Goal: Transaction & Acquisition: Purchase product/service

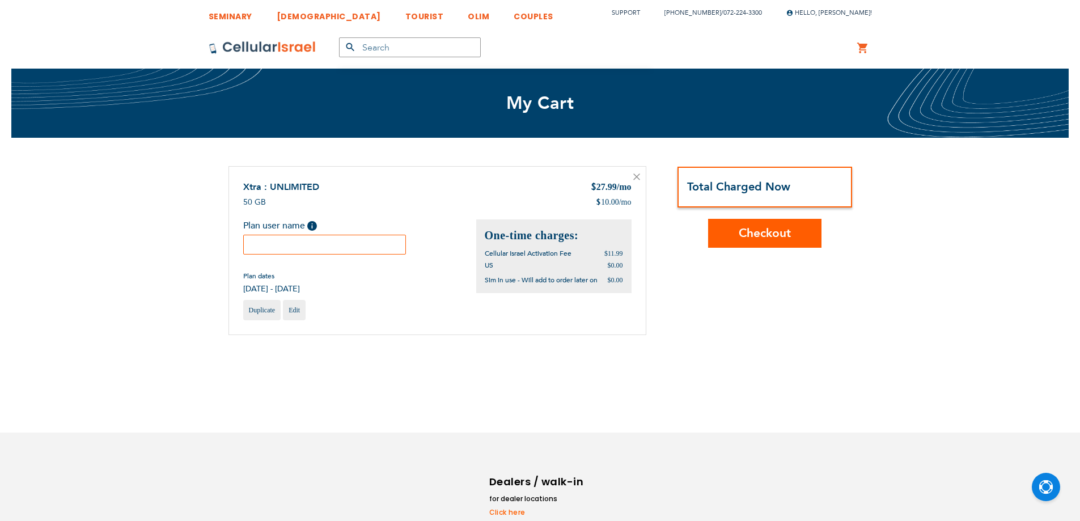
click at [371, 243] on div "Xtra : UNLIMITED $ 27.99 /mo 50 GB $ 10.00 /mo" at bounding box center [437, 250] width 418 height 169
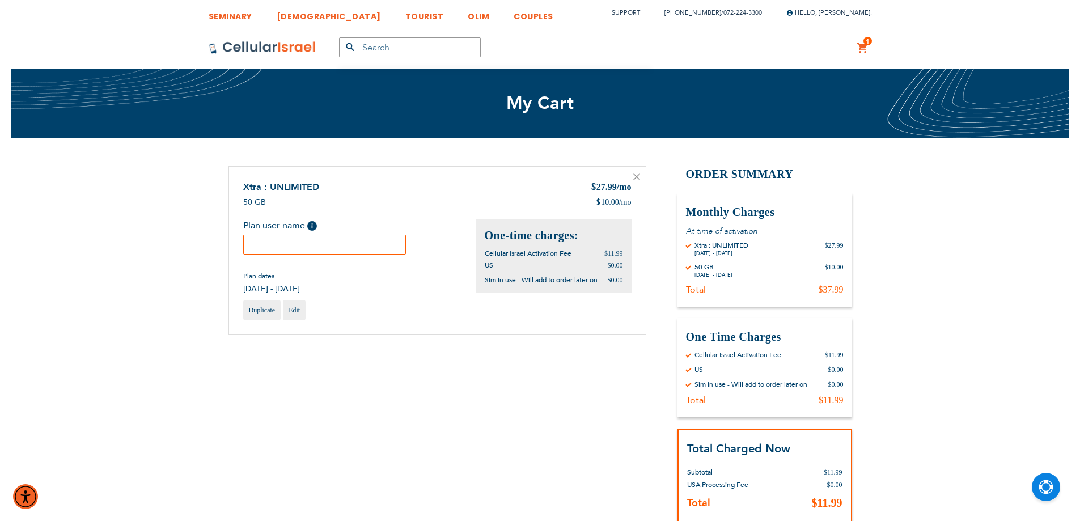
paste input "Sruli Roth"
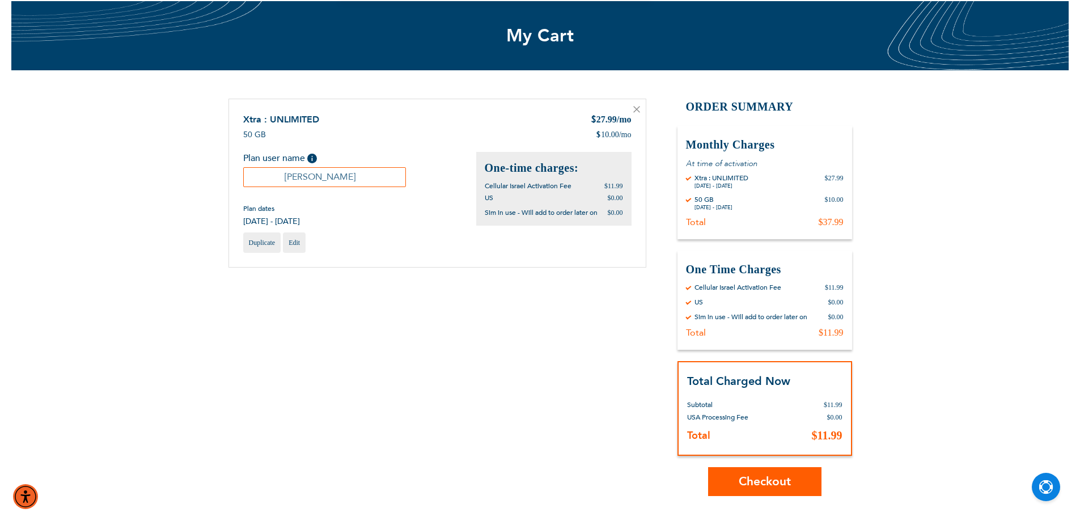
scroll to position [95, 0]
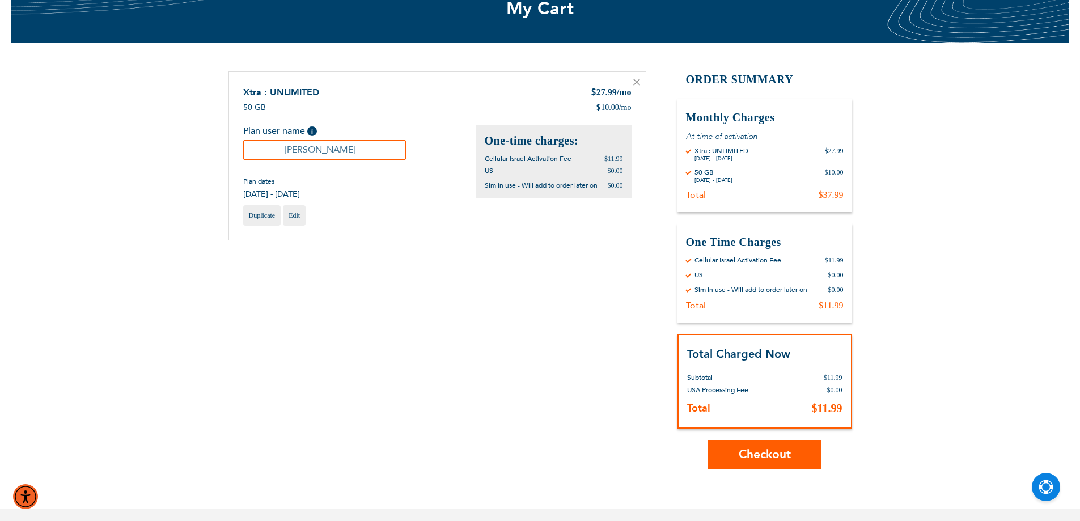
type input "Sruli Roth"
click at [779, 458] on span "Checkout" at bounding box center [765, 454] width 52 height 16
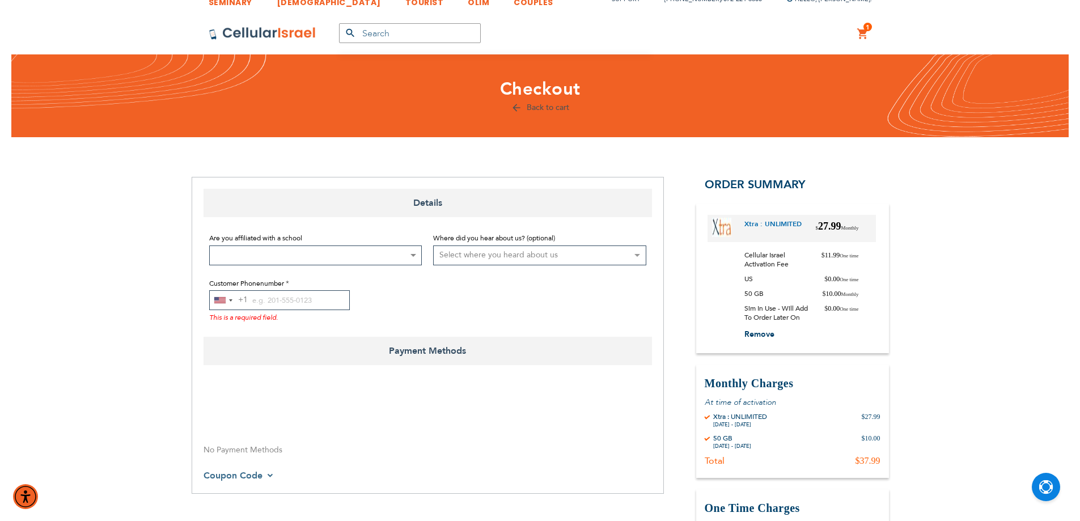
scroll to position [95, 0]
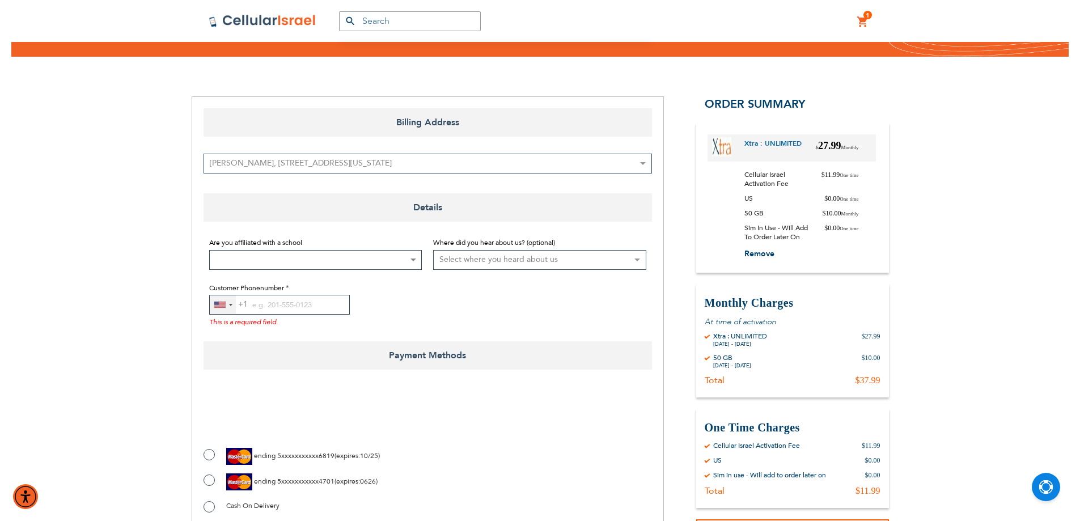
click at [220, 306] on div "[GEOGRAPHIC_DATA] +1" at bounding box center [219, 305] width 11 height 6
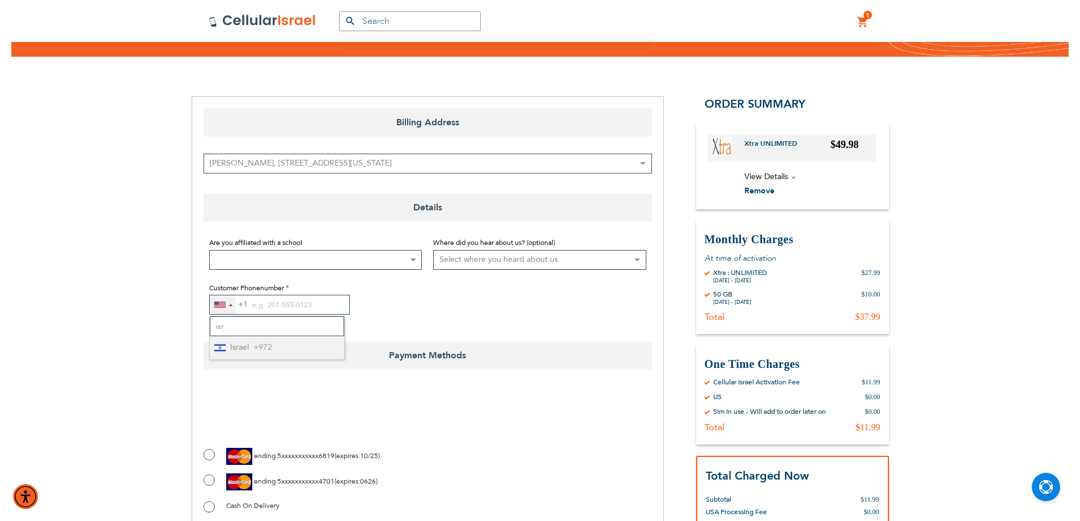
click at [251, 343] on li "Israel +972" at bounding box center [277, 347] width 134 height 23
click at [220, 302] on div "Israel +972" at bounding box center [219, 304] width 11 height 9
type input "i"
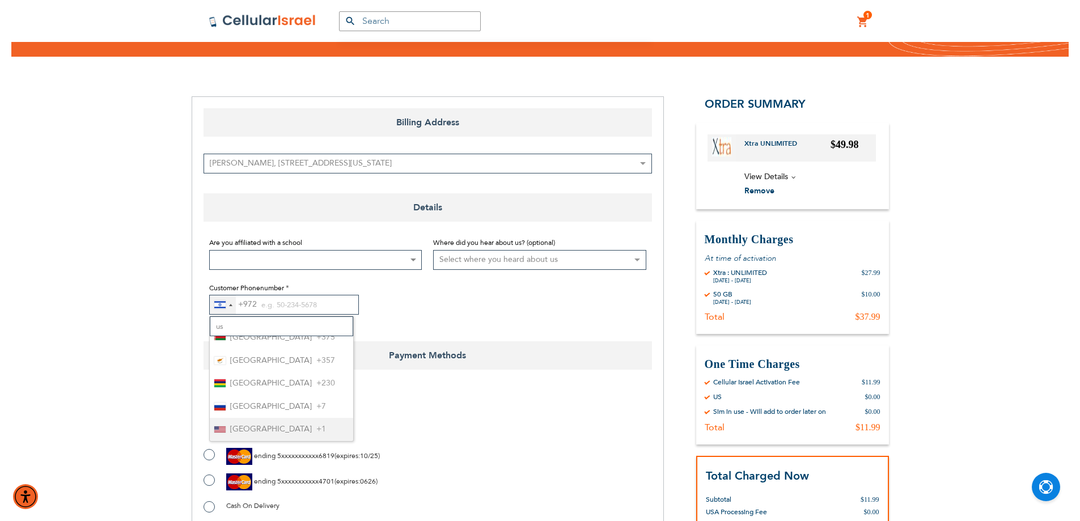
type input "us"
click at [274, 427] on span "[GEOGRAPHIC_DATA]" at bounding box center [271, 429] width 82 height 14
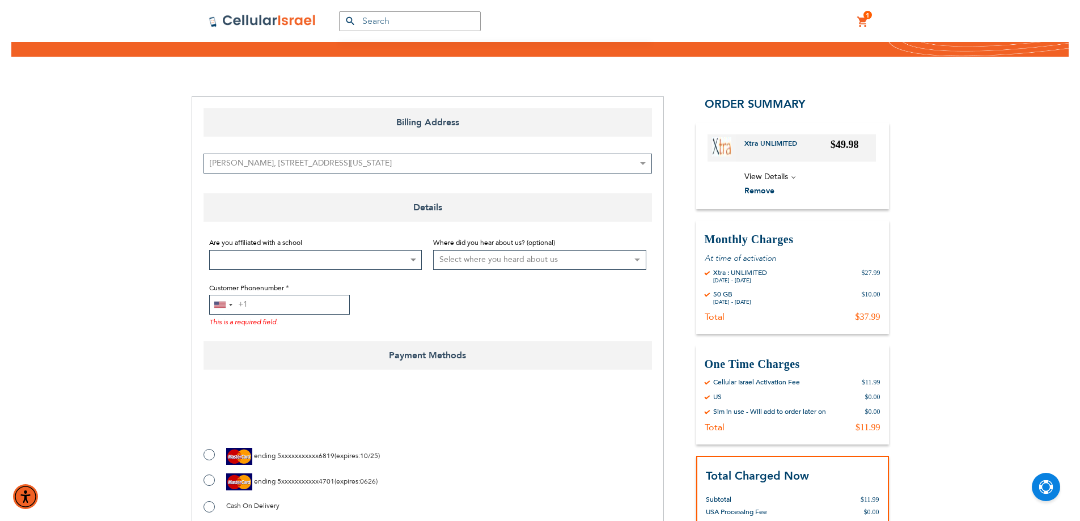
paste input "8455218565"
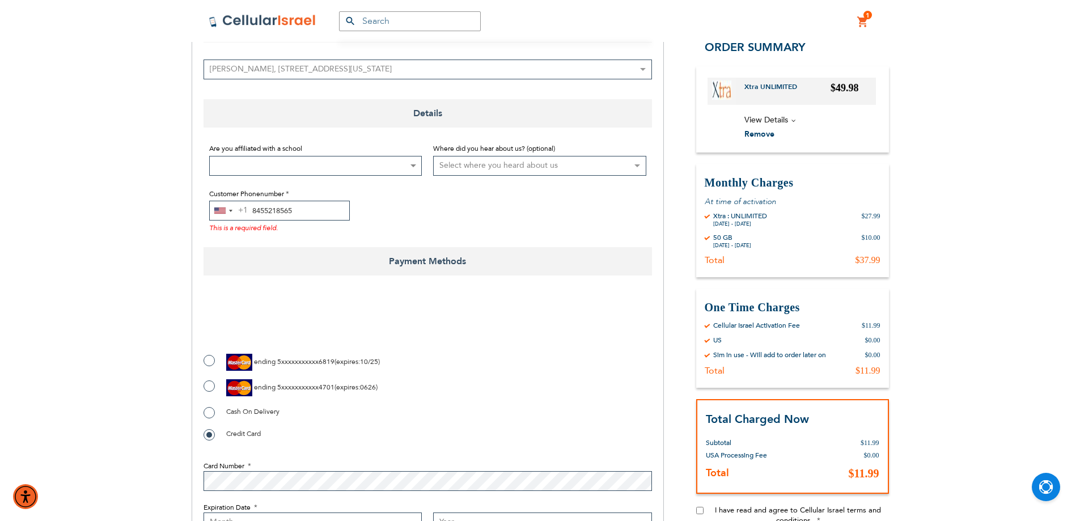
type input "8455218565"
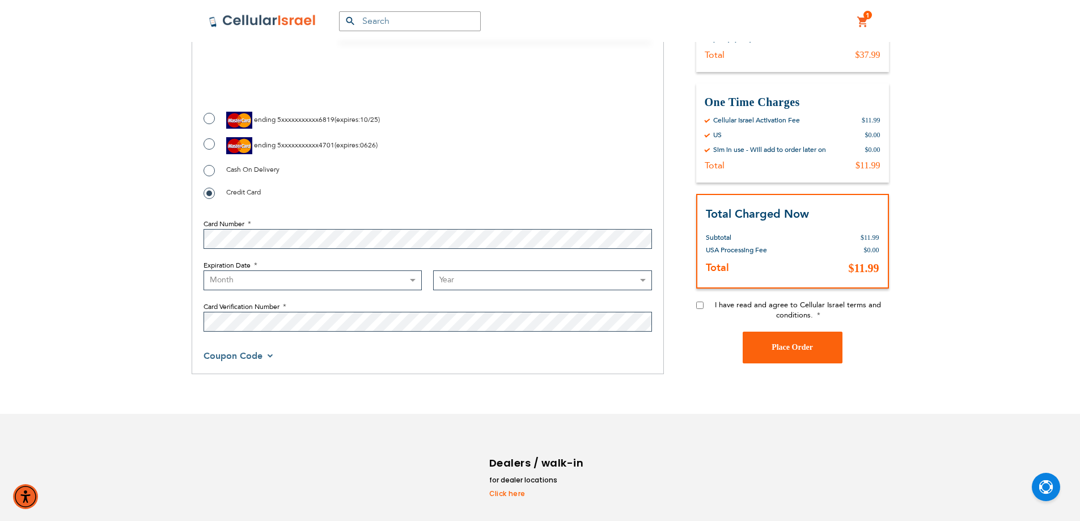
scroll to position [460, 0]
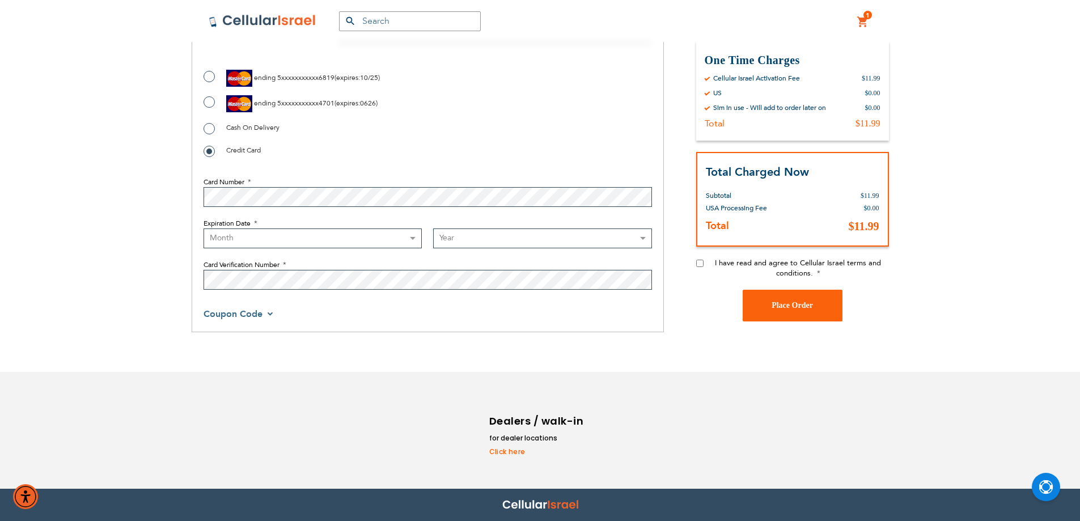
click at [213, 77] on label "ending 5xxxxxxxxxxx6819 ( expires : 10/25 )" at bounding box center [291, 78] width 176 height 17
radio input "true"
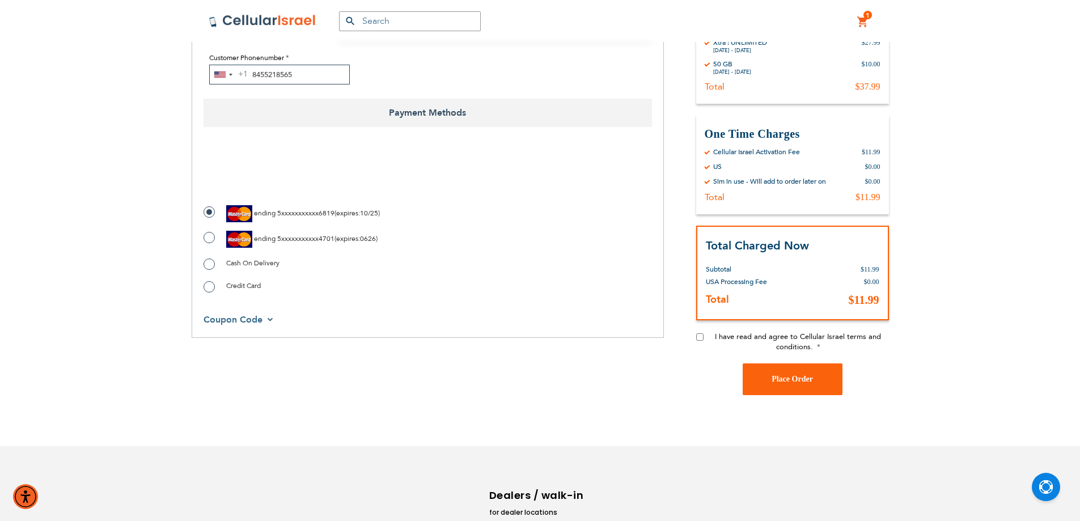
scroll to position [210, 0]
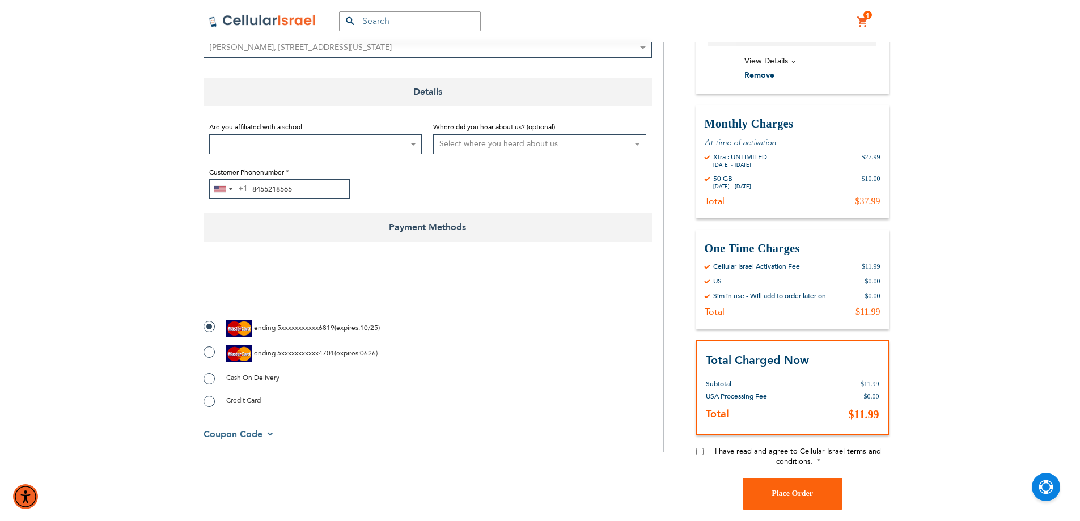
click at [207, 355] on label "ending 5xxxxxxxxxxx4701 ( expires : 0626 )" at bounding box center [290, 353] width 174 height 17
radio input "true"
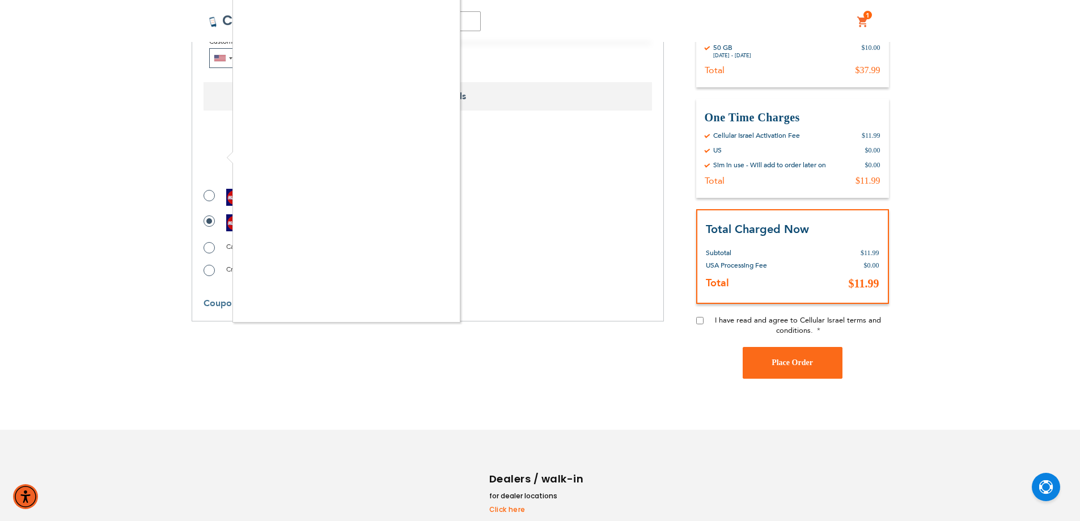
scroll to position [399, 0]
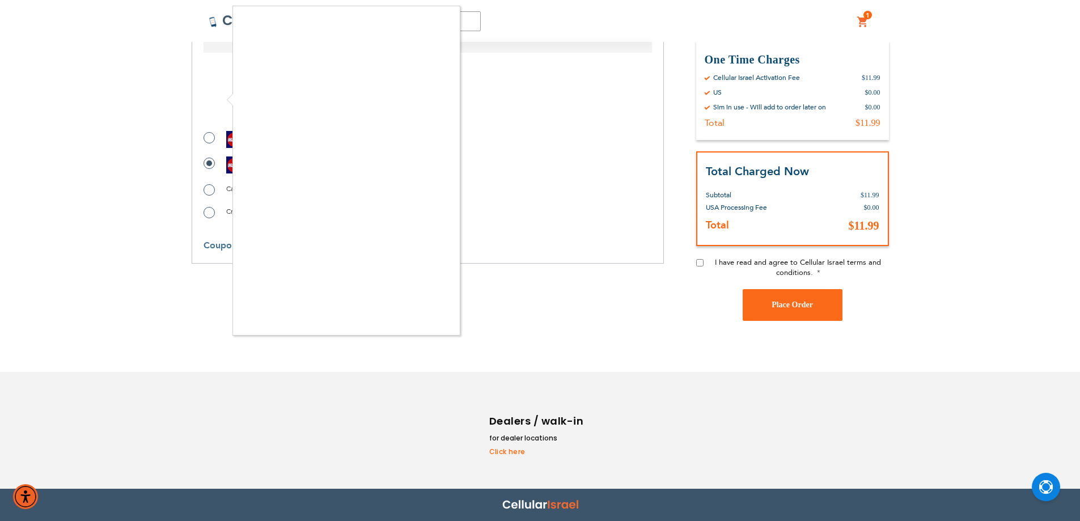
checkbox input "true"
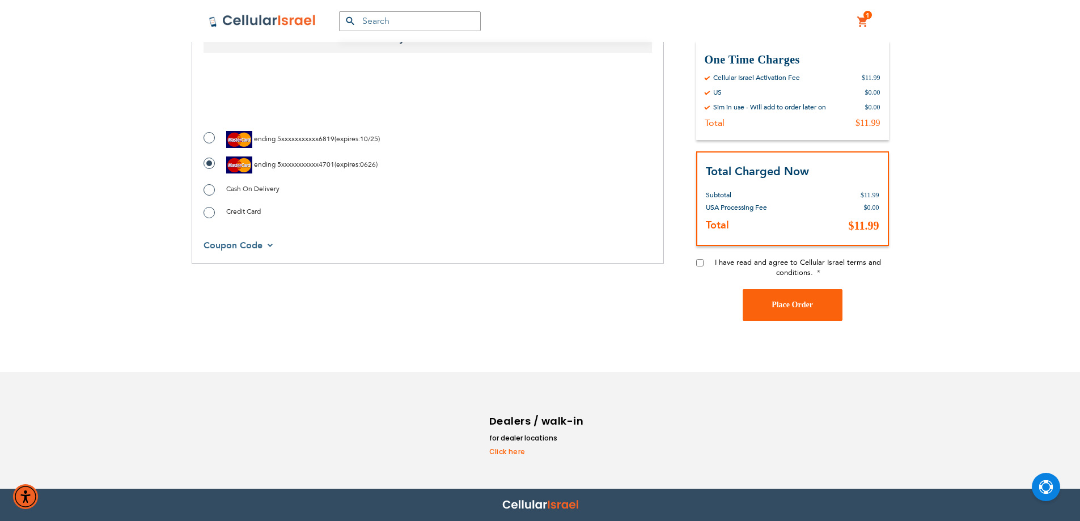
click at [698, 264] on input "I have read and agree to Cellular Israel terms and conditions." at bounding box center [699, 262] width 7 height 7
checkbox input "true"
click at [797, 317] on button "Place Order" at bounding box center [793, 305] width 100 height 32
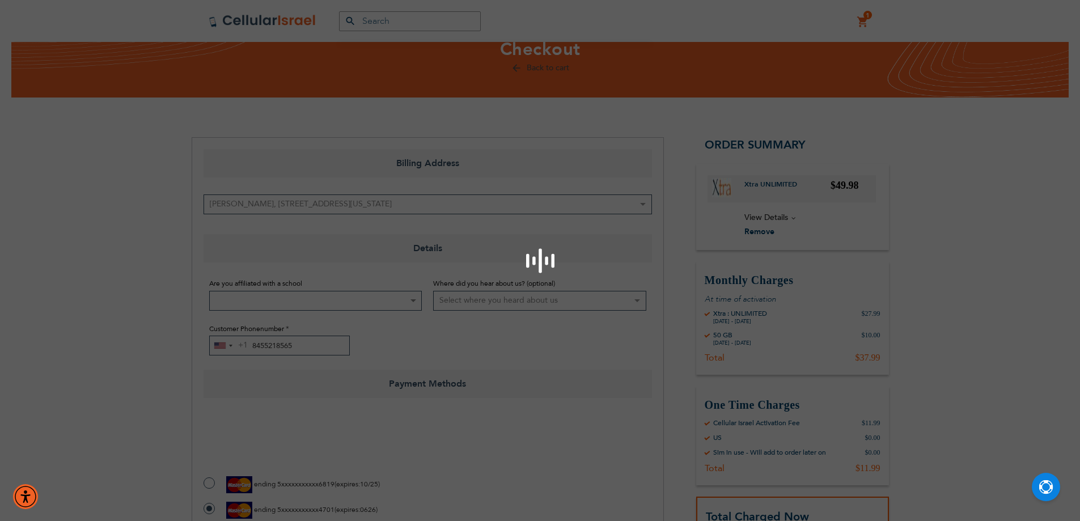
scroll to position [0, 0]
